Goal: Task Accomplishment & Management: Manage account settings

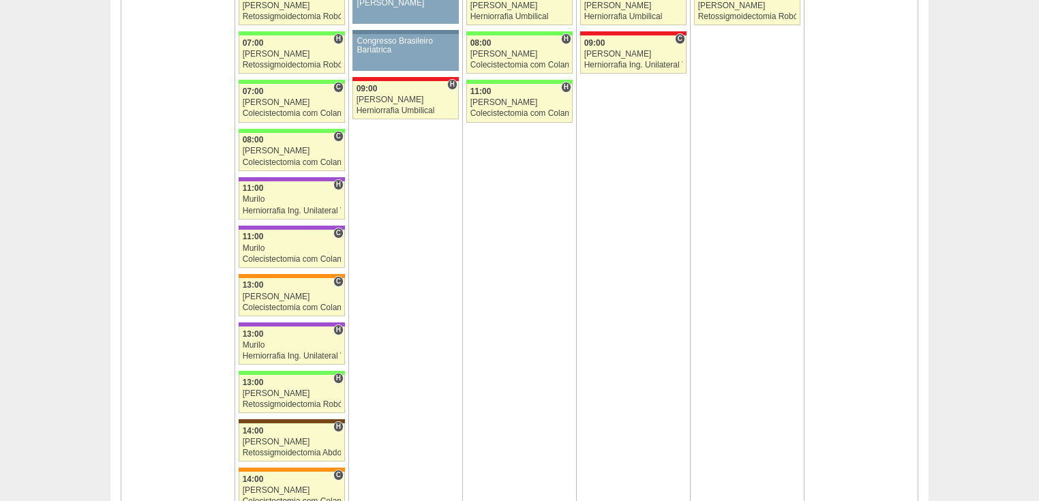
scroll to position [2073, 0]
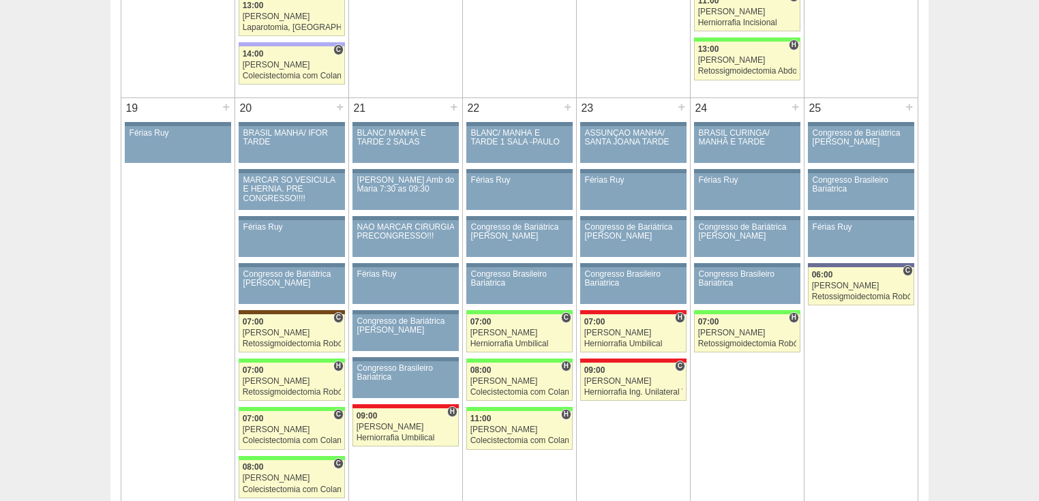
click at [964, 89] on div "Calendário Lista Exportar Cirurgias « Anterior Outubro 2025 Próximo » Dom Seg T…" at bounding box center [519, 9] width 1039 height 4024
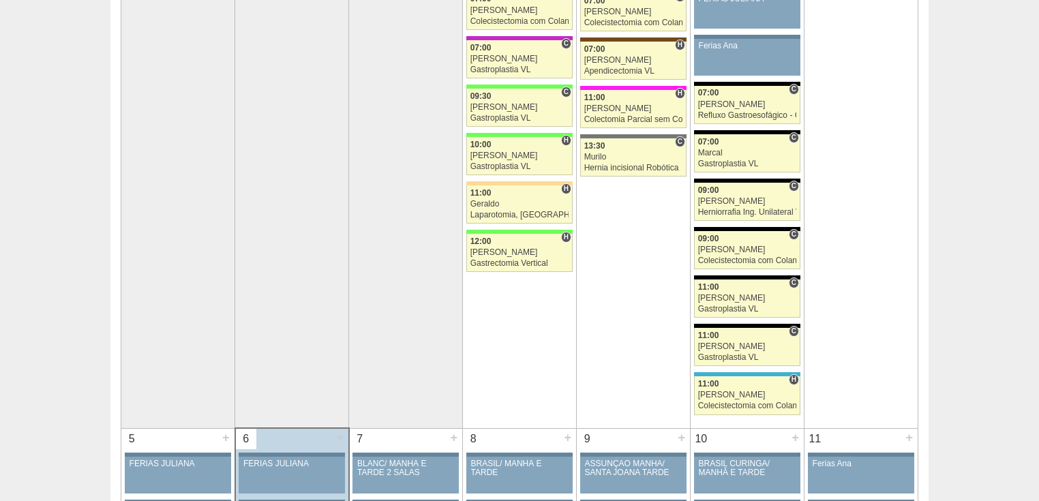
scroll to position [0, 0]
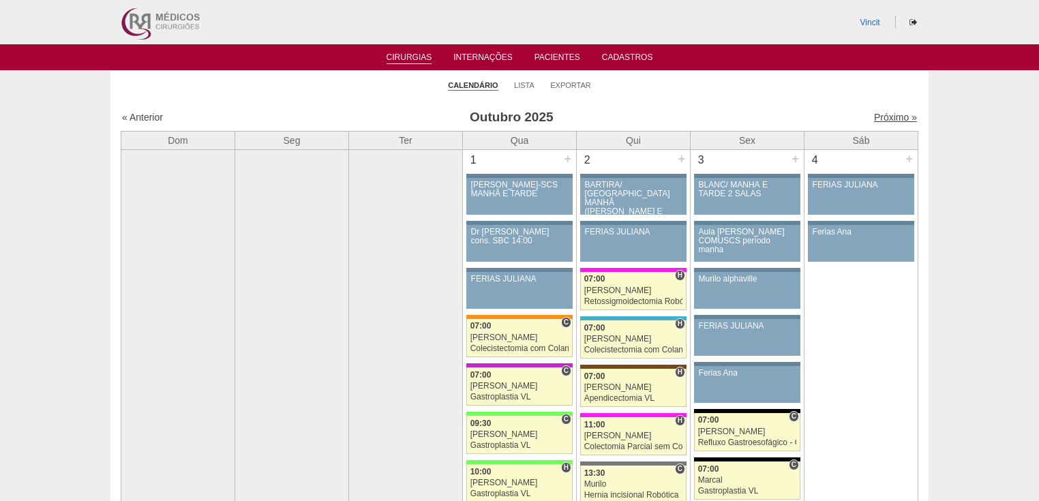
click at [882, 119] on link "Próximo »" at bounding box center [895, 117] width 43 height 11
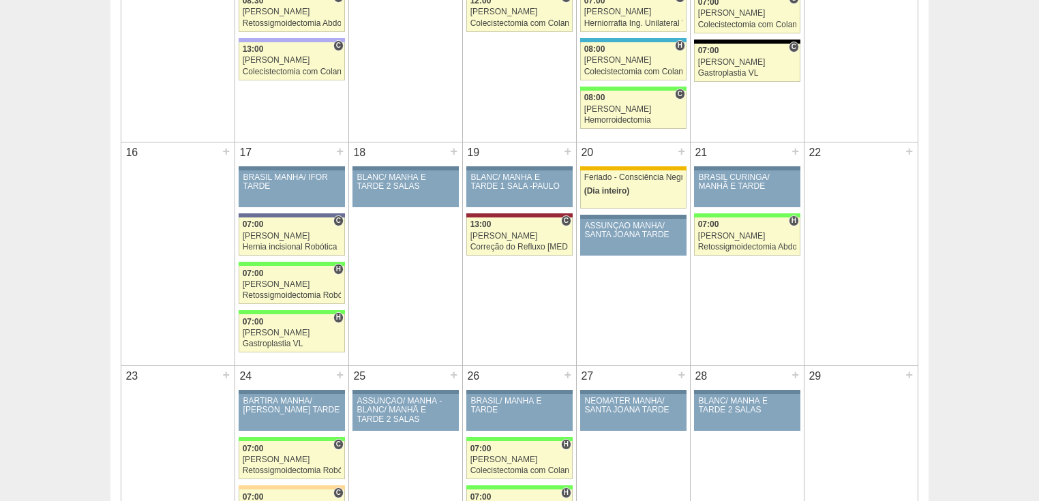
scroll to position [982, 0]
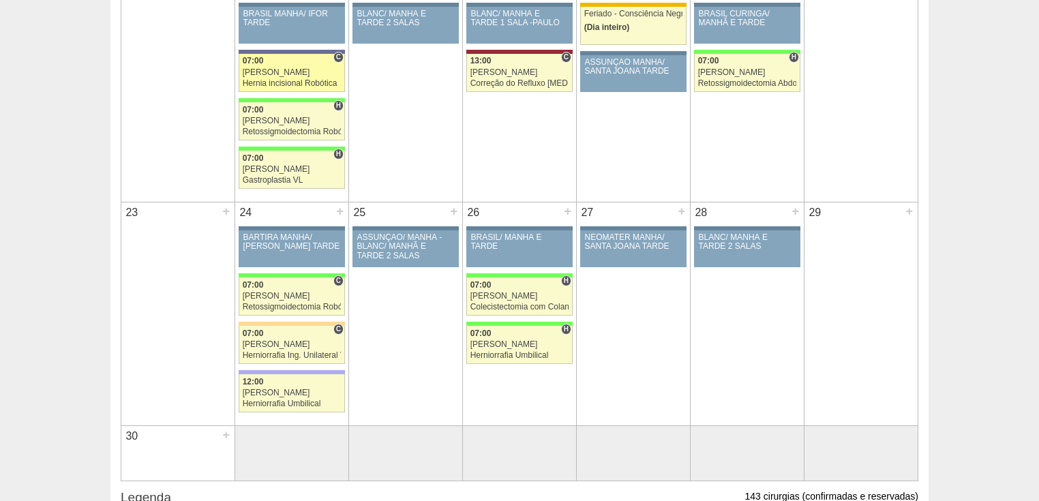
click at [273, 79] on div "Hernia incisional Robótica" at bounding box center [292, 83] width 99 height 9
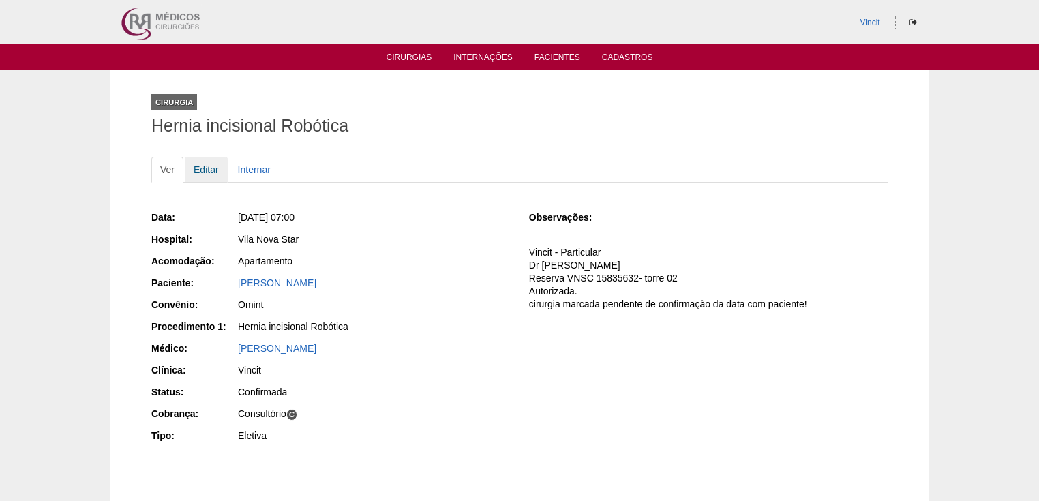
click at [207, 167] on link "Editar" at bounding box center [206, 170] width 43 height 26
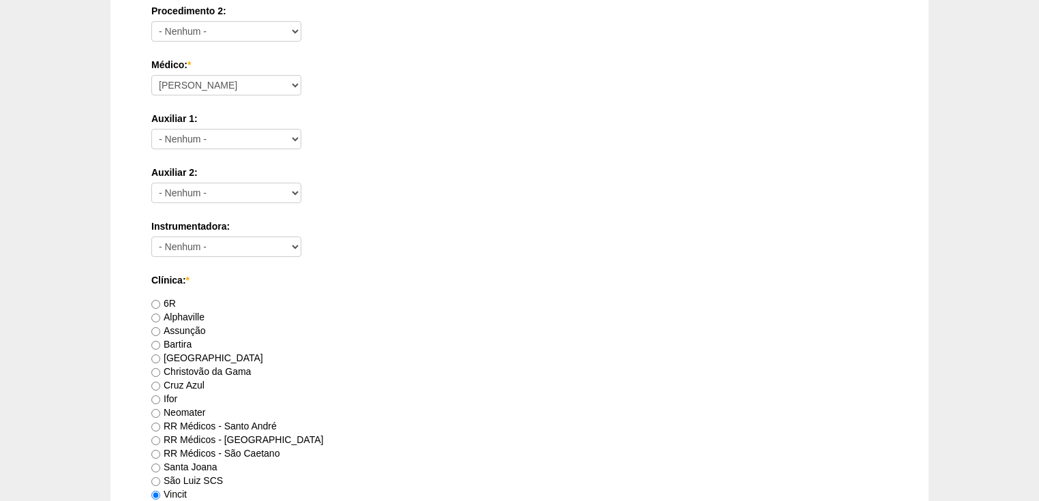
scroll to position [764, 0]
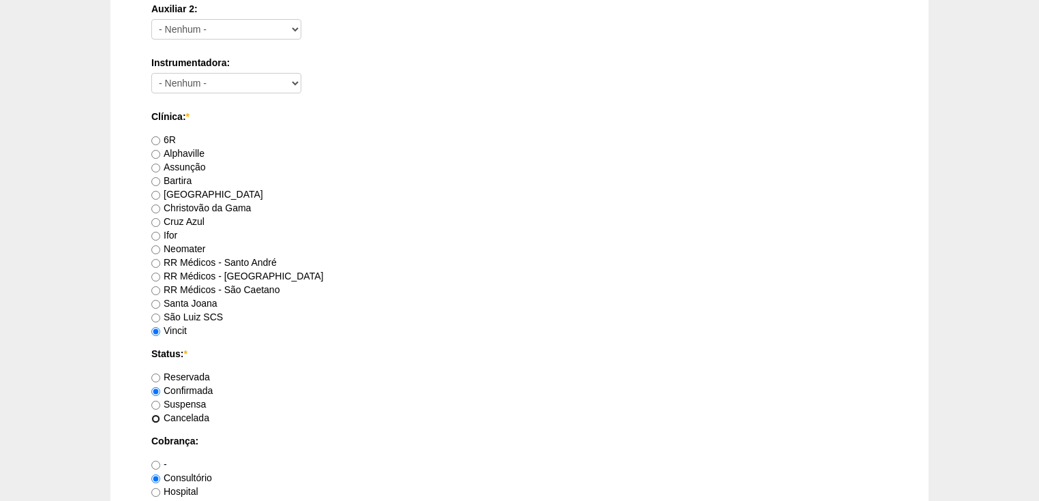
drag, startPoint x: 153, startPoint y: 417, endPoint x: 155, endPoint y: 402, distance: 15.8
click at [155, 402] on div "Reservada Confirmada Suspensa Cancelada" at bounding box center [519, 397] width 736 height 55
click at [155, 402] on input "Suspensa" at bounding box center [155, 405] width 9 height 9
radio input "true"
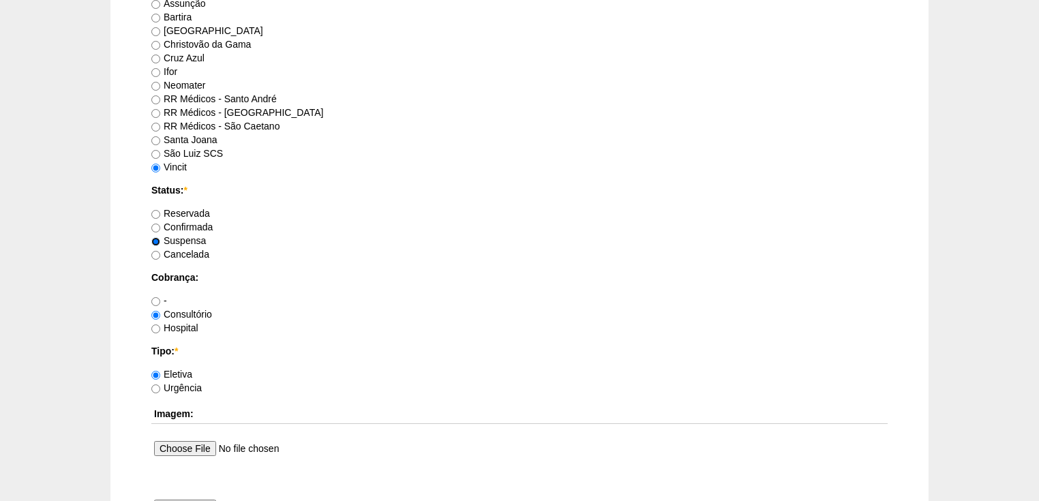
scroll to position [1146, 0]
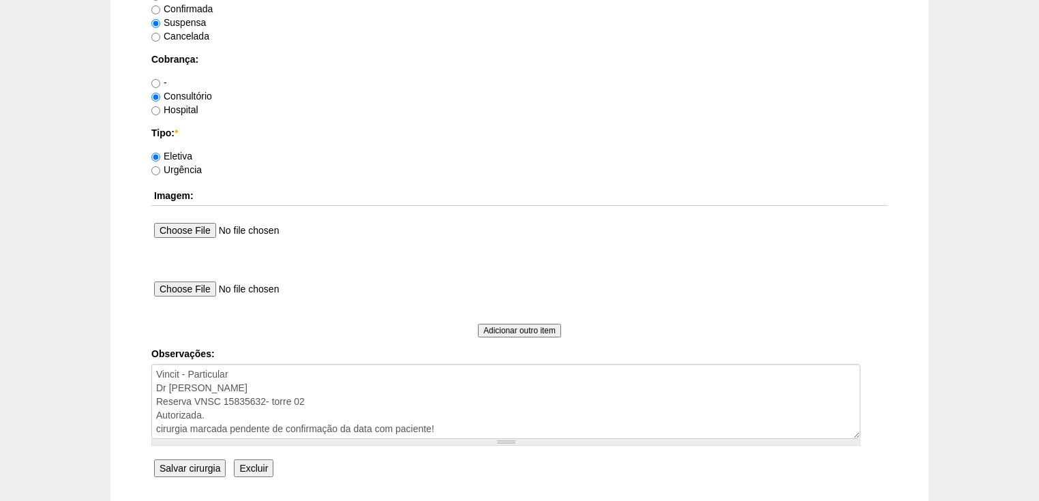
click at [179, 464] on input "Salvar cirurgia" at bounding box center [190, 469] width 72 height 18
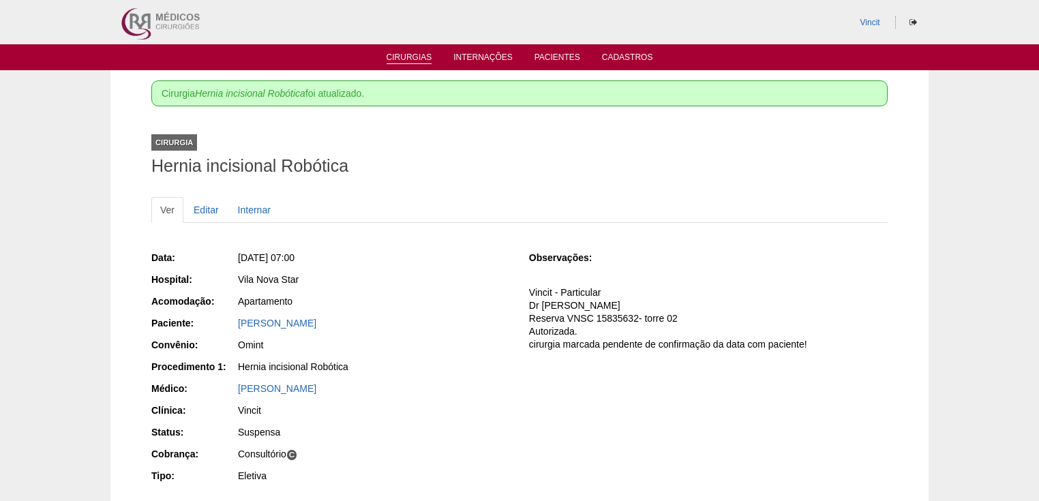
click at [408, 59] on link "Cirurgias" at bounding box center [410, 59] width 46 height 12
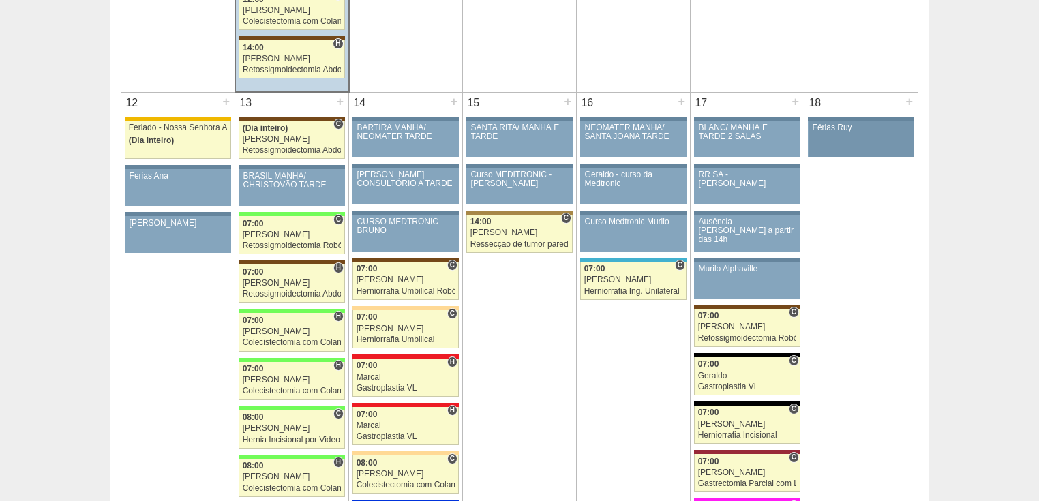
scroll to position [1637, 0]
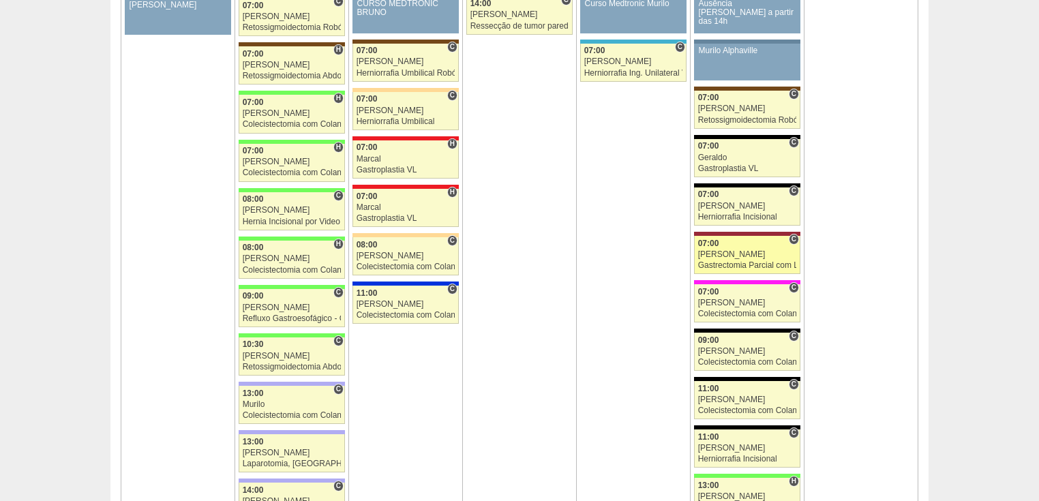
click at [728, 261] on div "Gastrectomia Parcial com Linfadenectomia" at bounding box center [747, 265] width 99 height 9
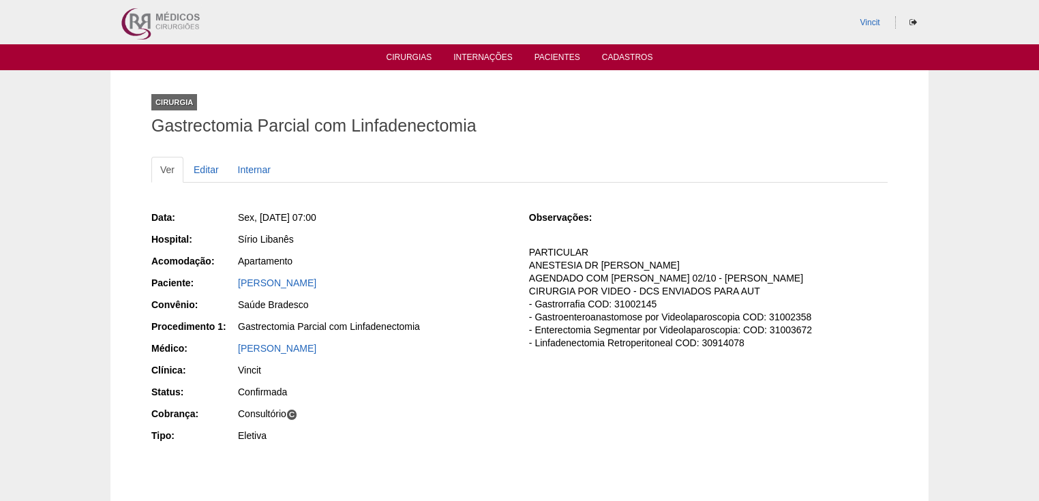
drag, startPoint x: 237, startPoint y: 322, endPoint x: 420, endPoint y: 329, distance: 183.6
click at [420, 329] on div "Gastrectomia Parcial com Linfadenectomia" at bounding box center [373, 328] width 273 height 17
copy div "Gastrectomia Parcial com Linfadenectomia"
